Goal: Task Accomplishment & Management: Manage account settings

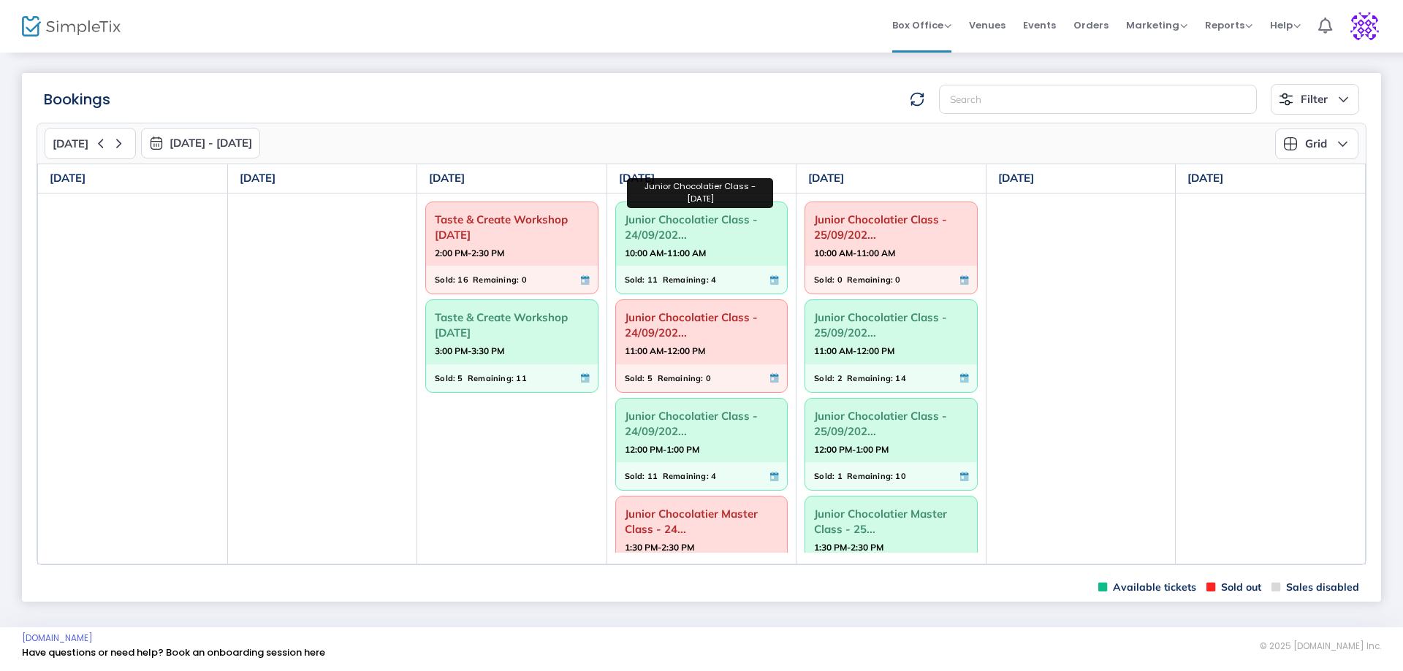
click at [654, 227] on span "Junior Chocolatier Class - 24/09/202..." at bounding box center [702, 227] width 154 height 38
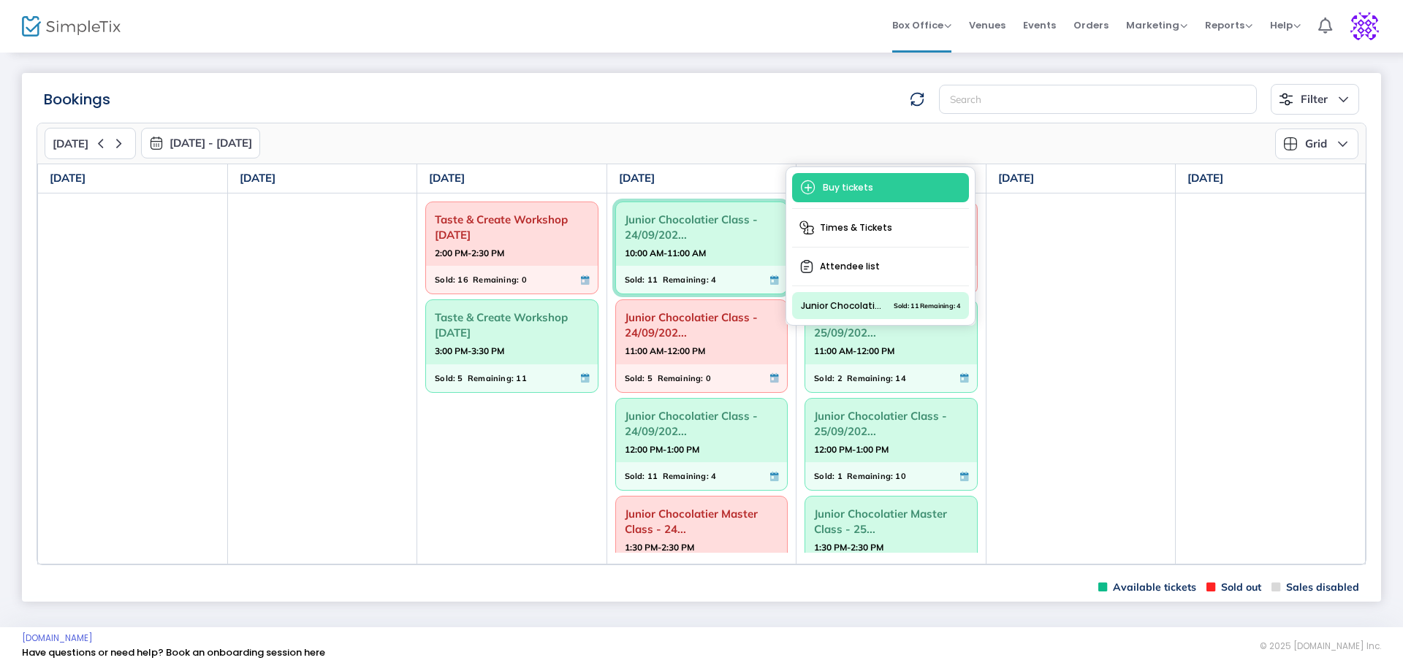
click at [850, 258] on span "Attendee list" at bounding box center [880, 267] width 177 height 26
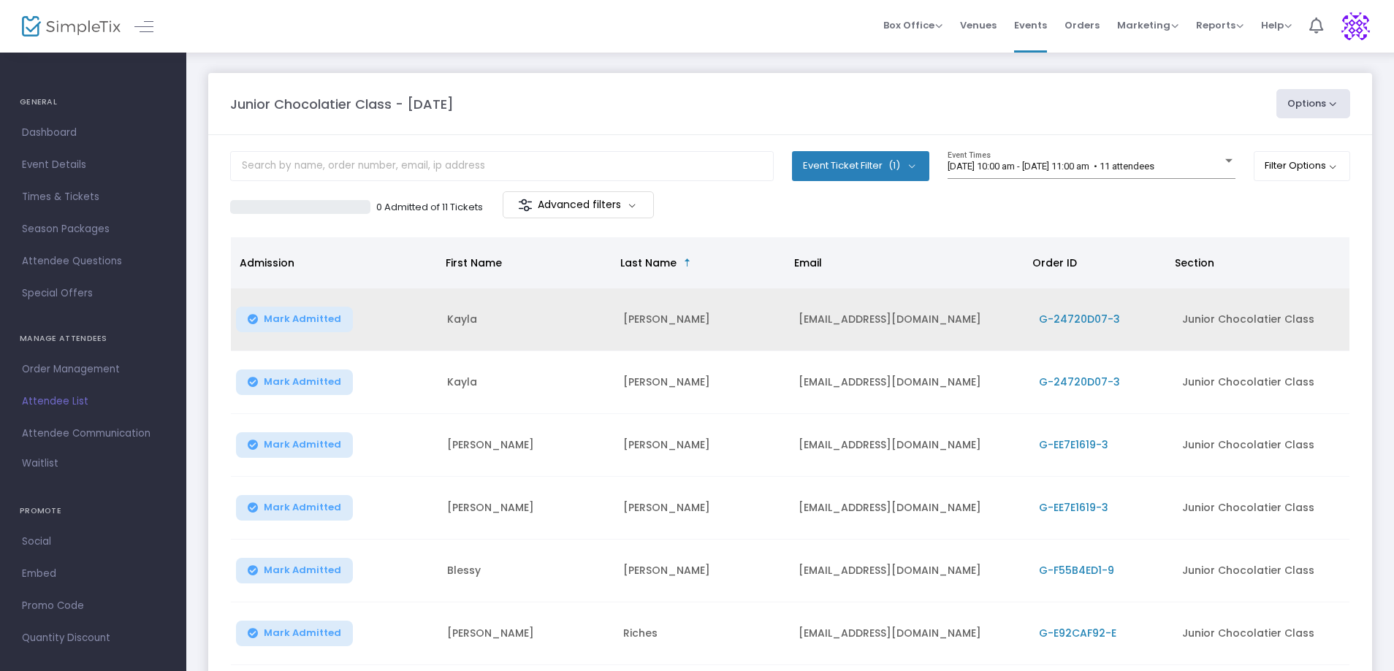
click at [1073, 311] on td "G-24720D07-3" at bounding box center [1102, 320] width 144 height 63
click at [1066, 319] on span "G-24720D07-3" at bounding box center [1079, 319] width 81 height 15
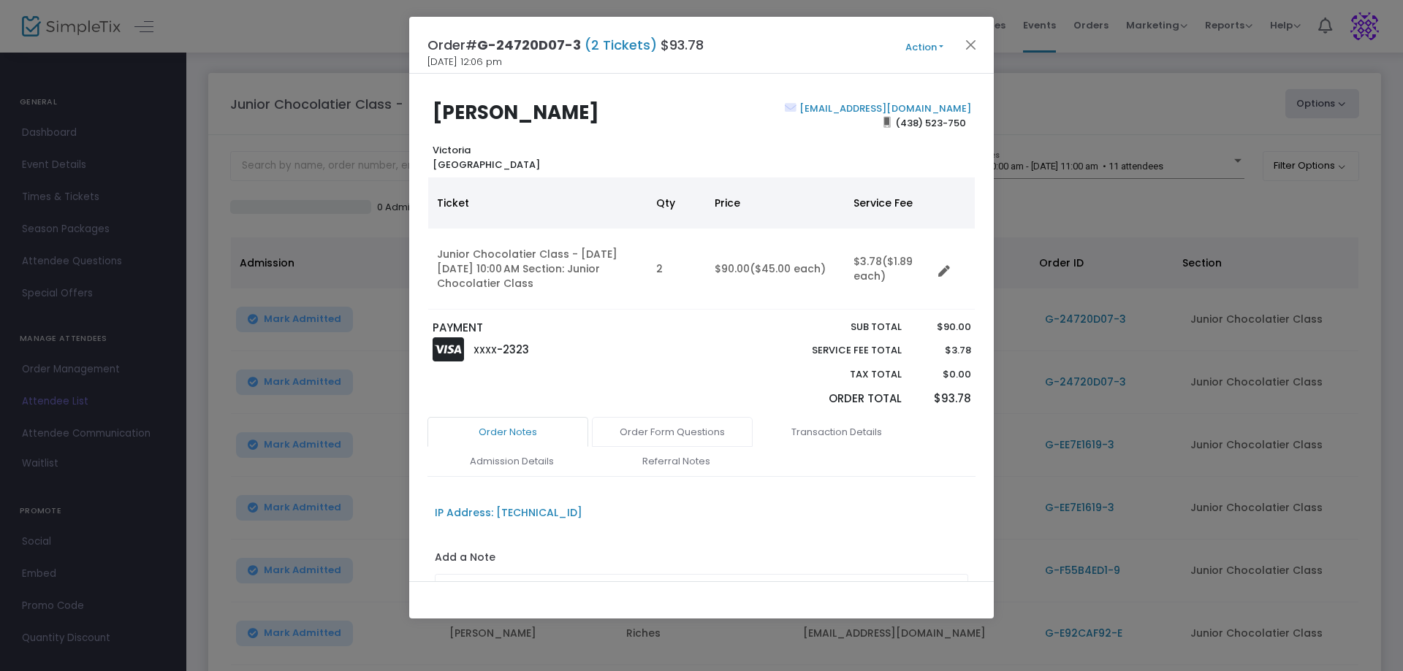
click at [677, 442] on link "Order Form Questions" at bounding box center [672, 432] width 161 height 31
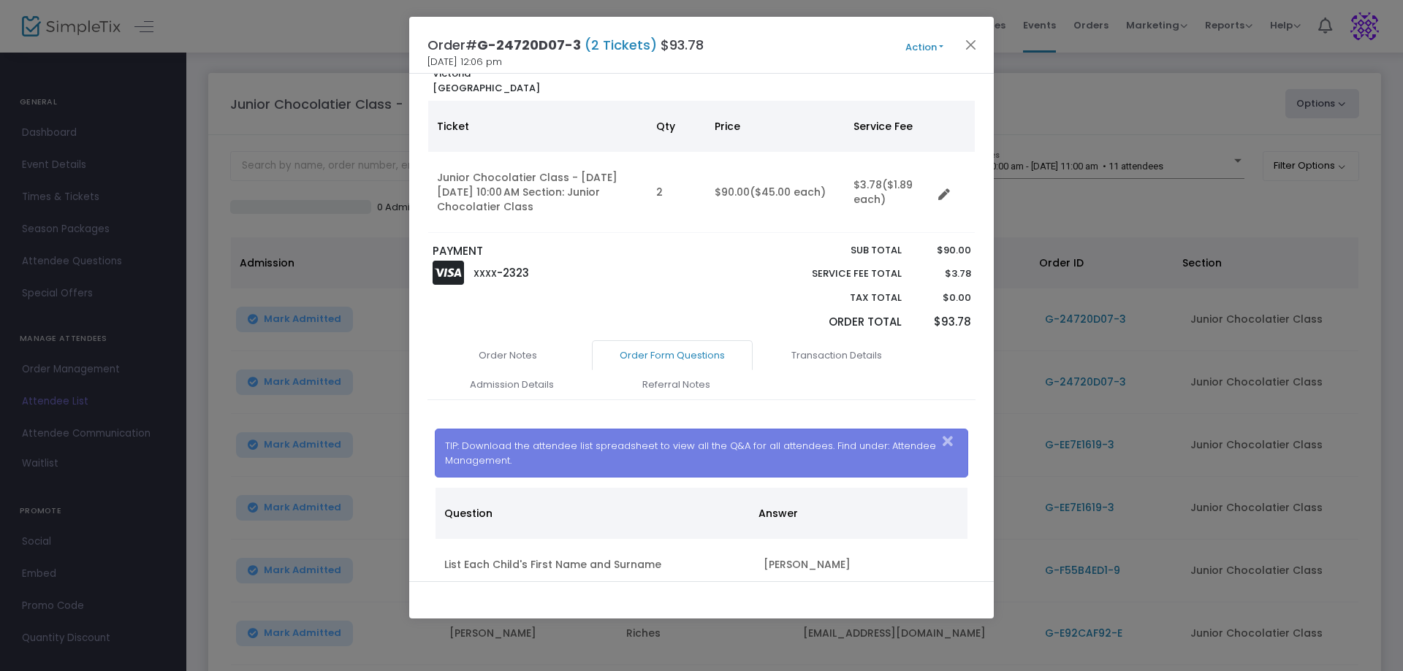
scroll to position [329, 0]
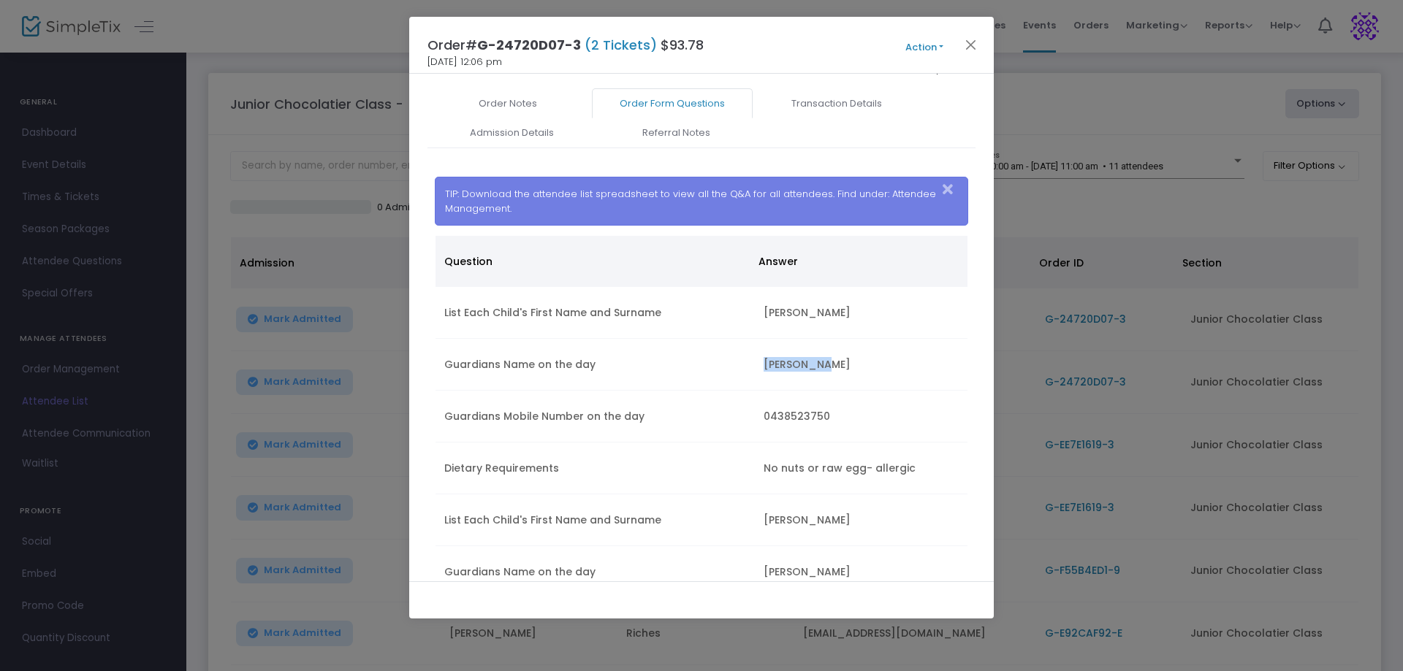
drag, startPoint x: 818, startPoint y: 367, endPoint x: 757, endPoint y: 369, distance: 61.4
click at [757, 369] on td "[PERSON_NAME]" at bounding box center [861, 365] width 213 height 52
copy td "[PERSON_NAME]"
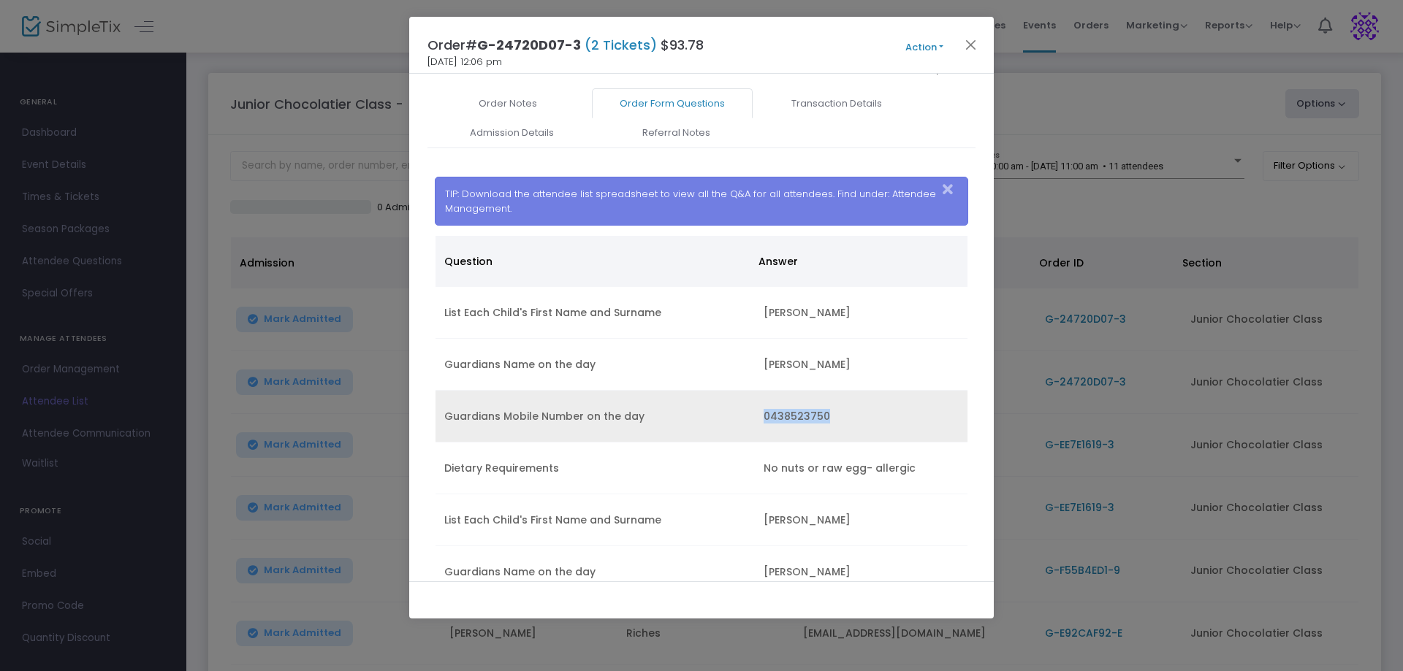
drag, startPoint x: 814, startPoint y: 416, endPoint x: 758, endPoint y: 422, distance: 56.6
click at [758, 422] on td "0438523750" at bounding box center [861, 417] width 213 height 52
copy td "0438523750"
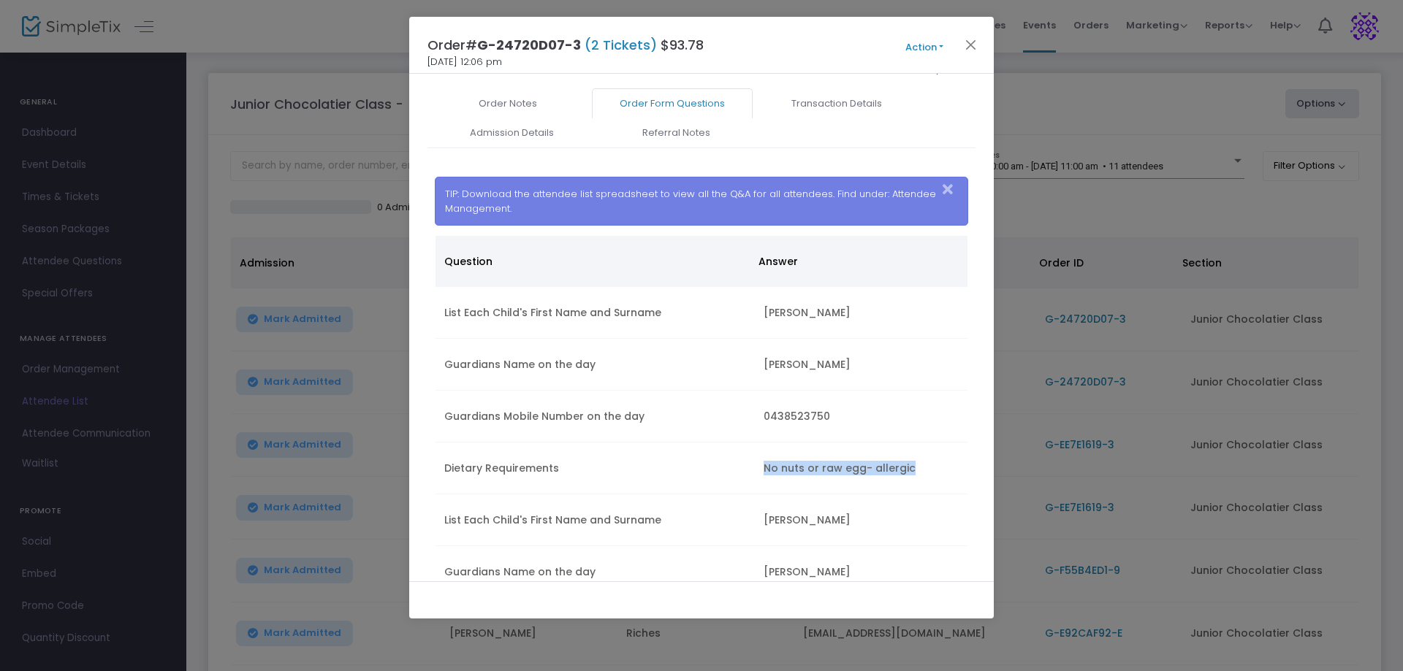
drag, startPoint x: 909, startPoint y: 468, endPoint x: 784, endPoint y: 468, distance: 124.9
click at [755, 479] on td "No nuts or raw egg- allergic" at bounding box center [861, 469] width 213 height 52
copy td "No nuts or raw egg- allergic"
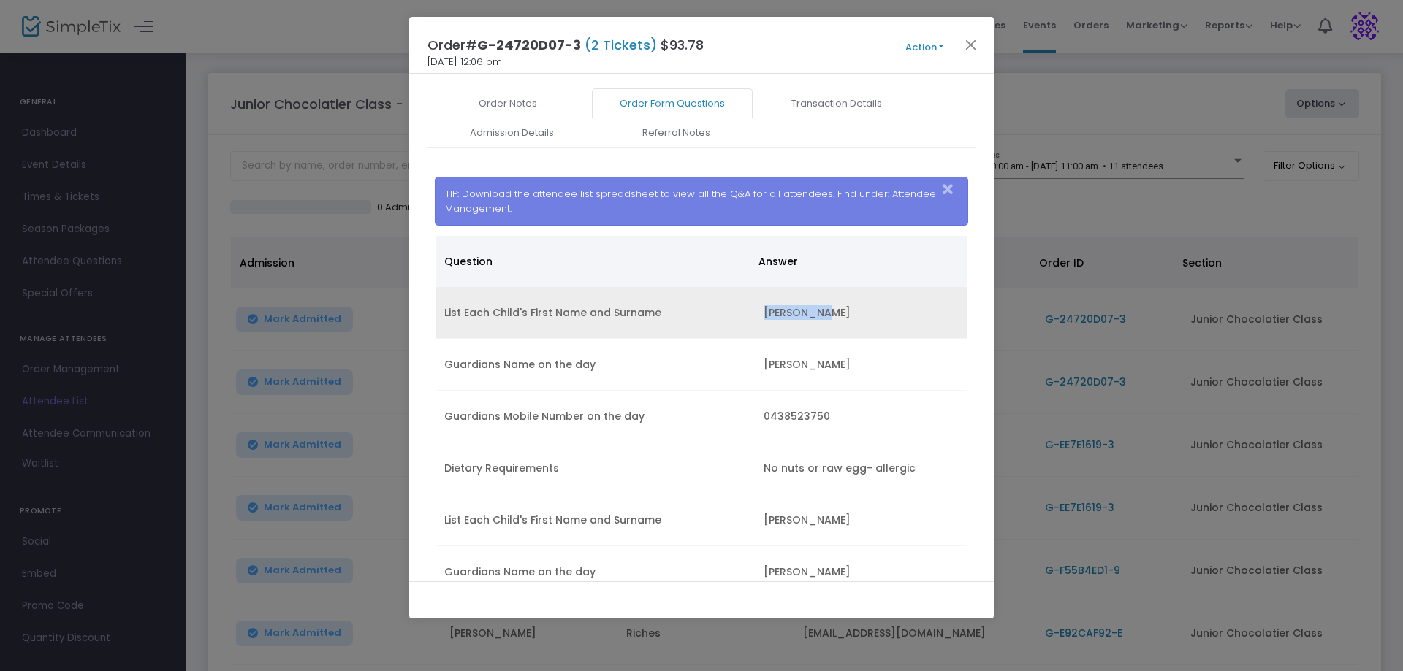
drag, startPoint x: 805, startPoint y: 310, endPoint x: 769, endPoint y: 306, distance: 36.7
click at [758, 323] on td "[PERSON_NAME]" at bounding box center [861, 313] width 213 height 52
copy td "[PERSON_NAME]"
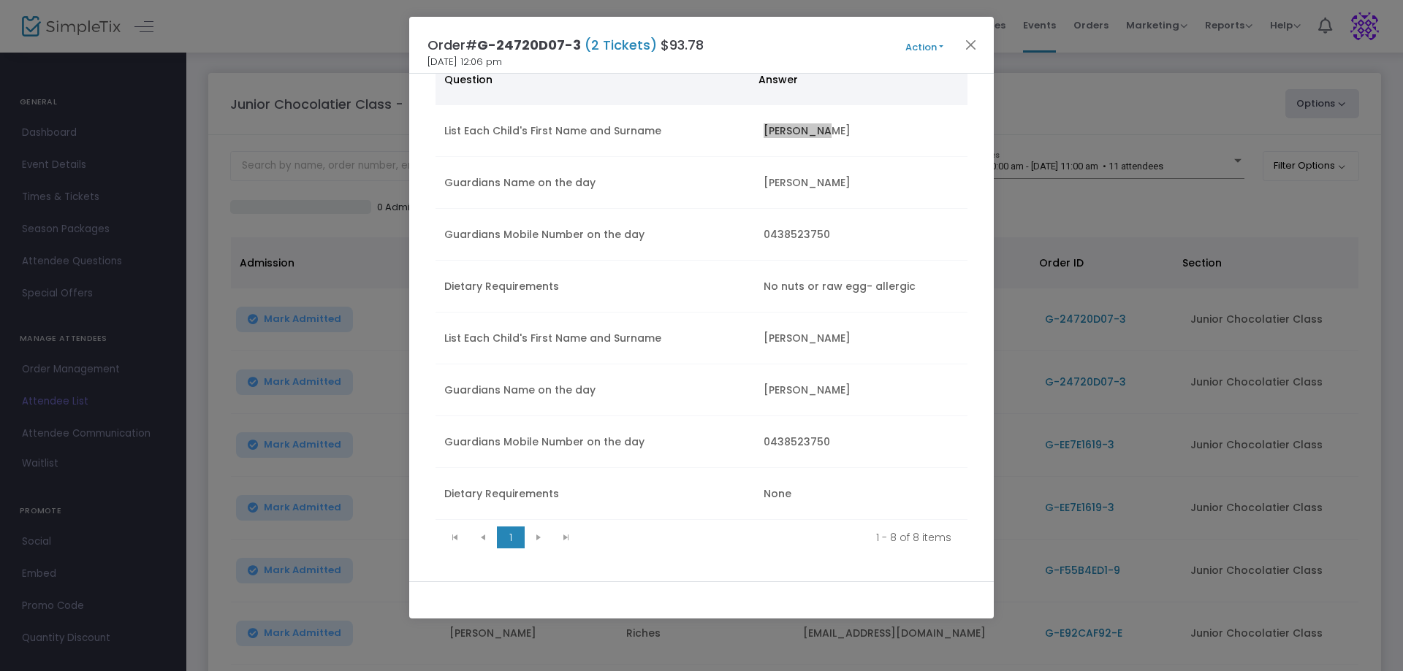
scroll to position [536, 0]
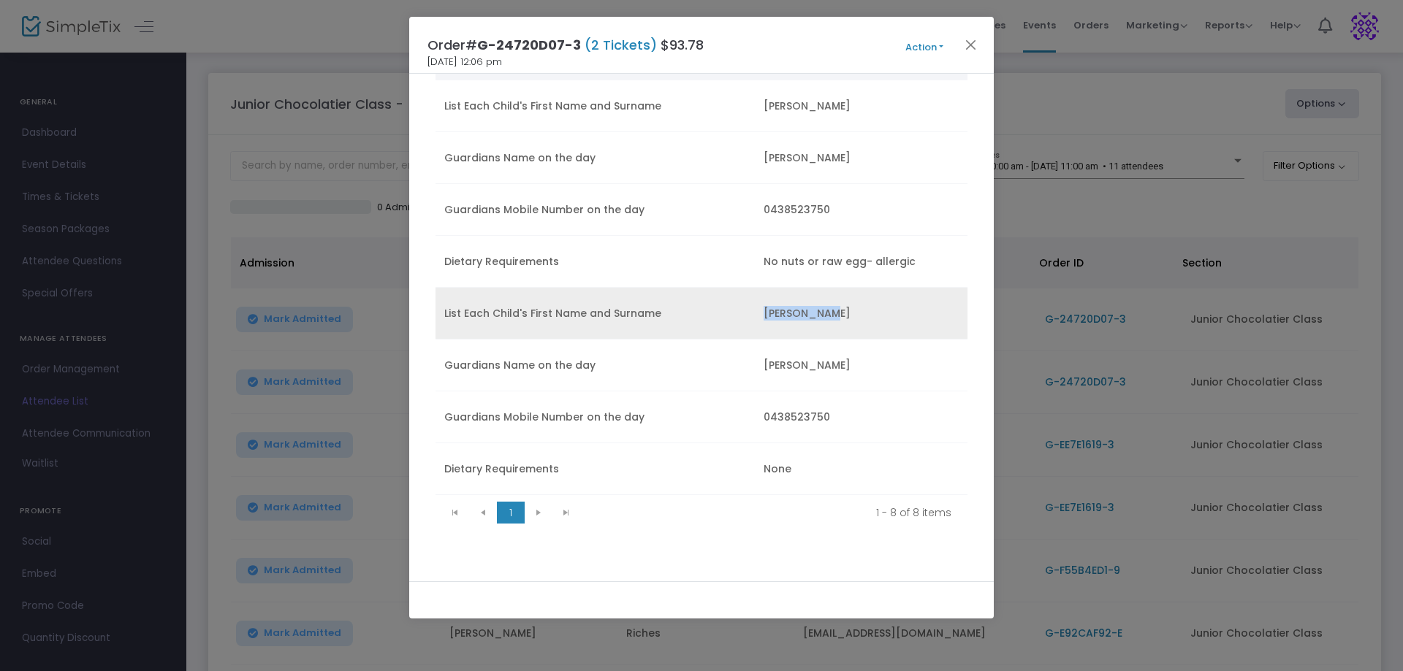
drag, startPoint x: 823, startPoint y: 316, endPoint x: 731, endPoint y: 317, distance: 91.3
click at [731, 317] on tr "List Each Child's First Name and Surname [PERSON_NAME]" at bounding box center [701, 314] width 533 height 52
copy tr "[PERSON_NAME]"
